Goal: Navigation & Orientation: Find specific page/section

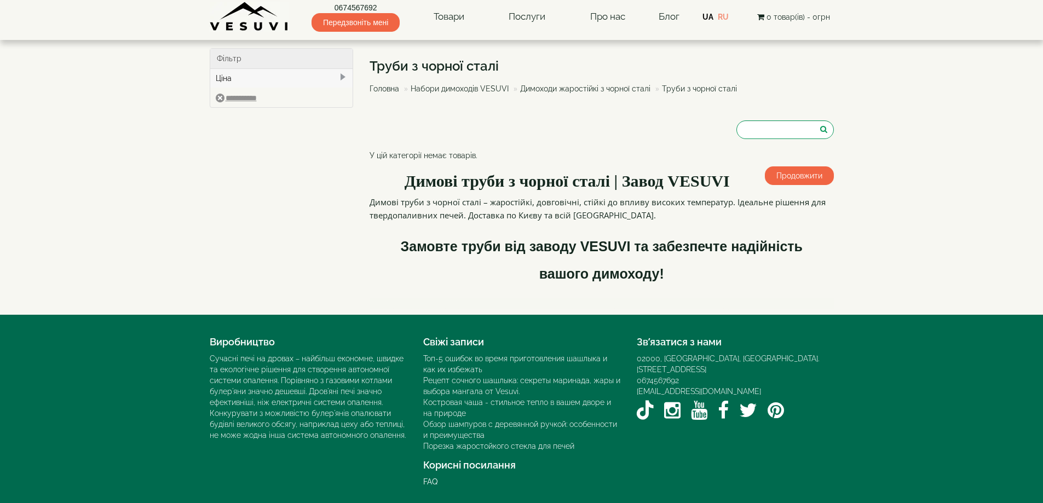
scroll to position [4, 0]
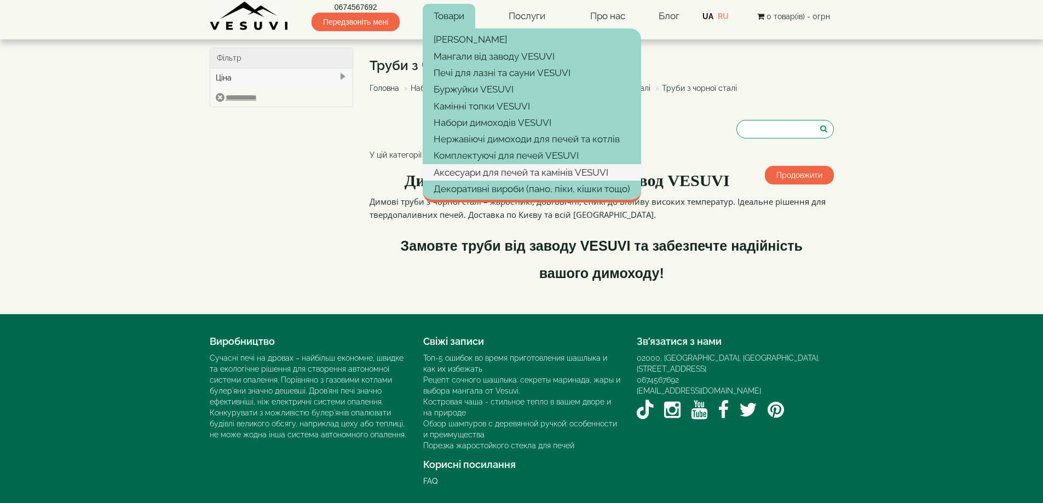
click at [466, 170] on link "Аксесуари для печей та камінів VESUVI" at bounding box center [532, 172] width 218 height 16
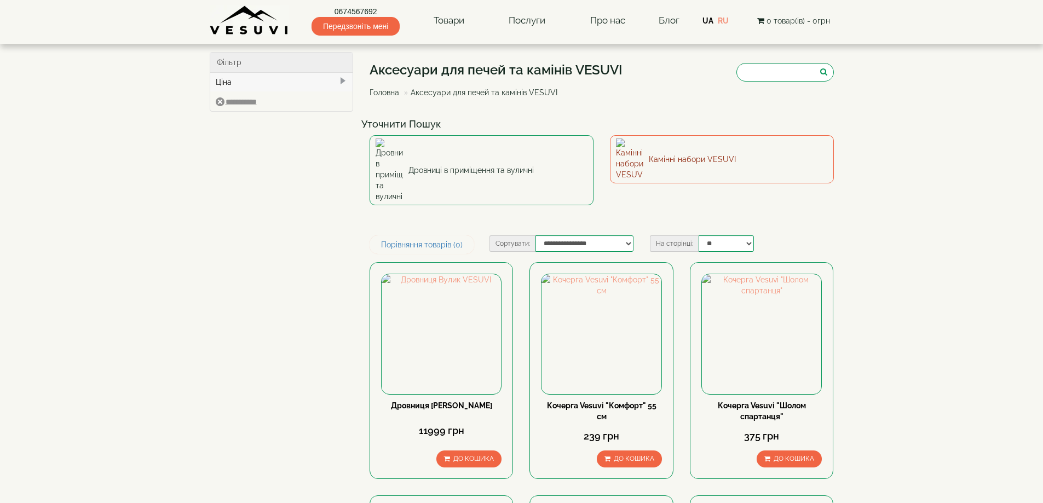
click at [703, 151] on link "Камінні набори VESUVI" at bounding box center [722, 159] width 224 height 48
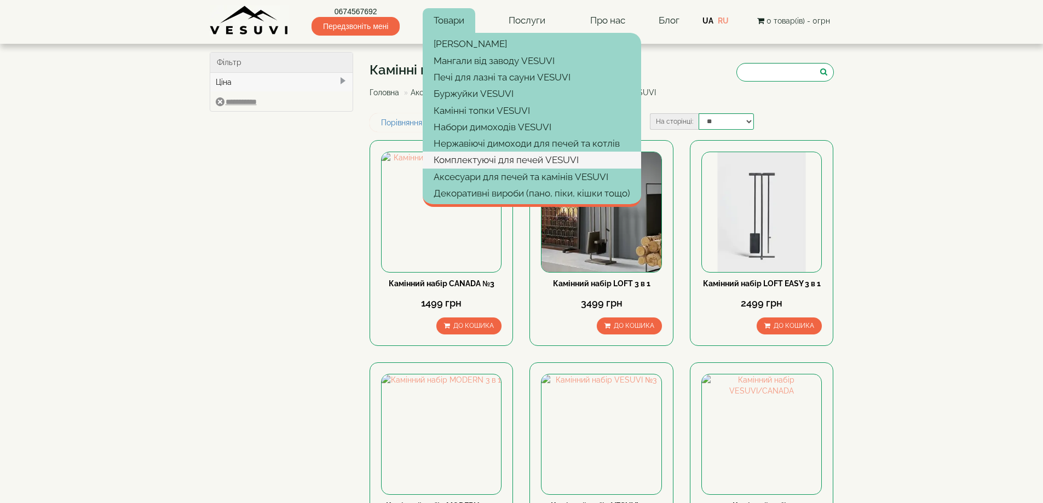
click at [454, 157] on link "Комплектуючі для печей VESUVI" at bounding box center [532, 160] width 218 height 16
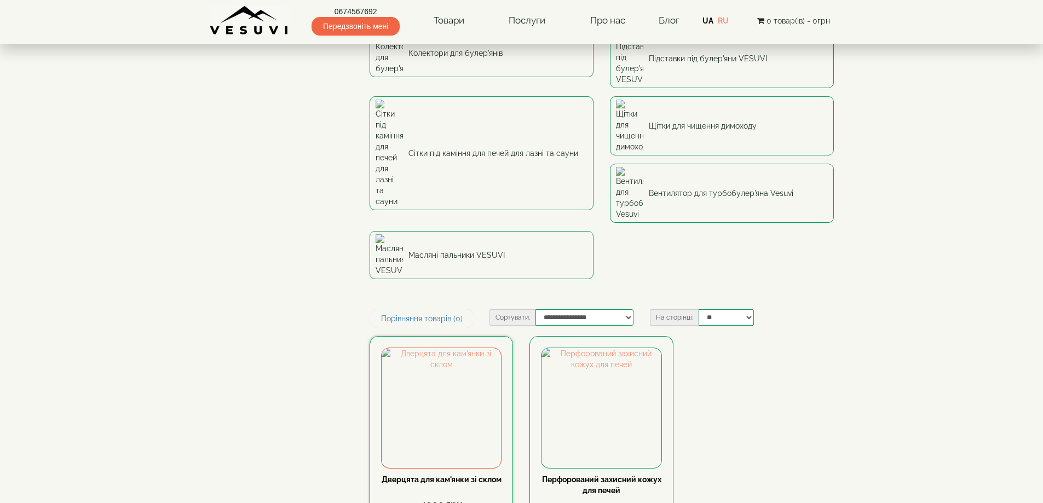
scroll to position [219, 0]
